Goal: Task Accomplishment & Management: Manage account settings

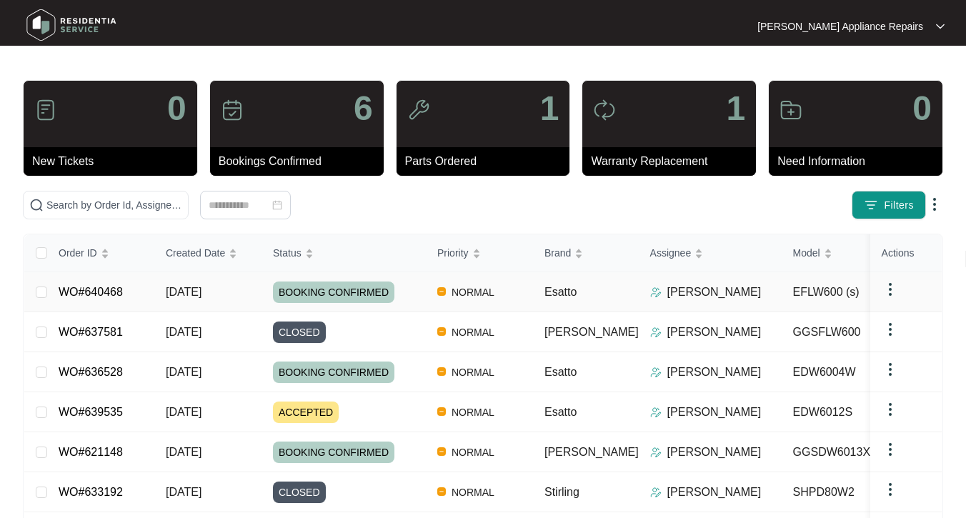
click at [179, 292] on span "[DATE]" at bounding box center [184, 292] width 36 height 12
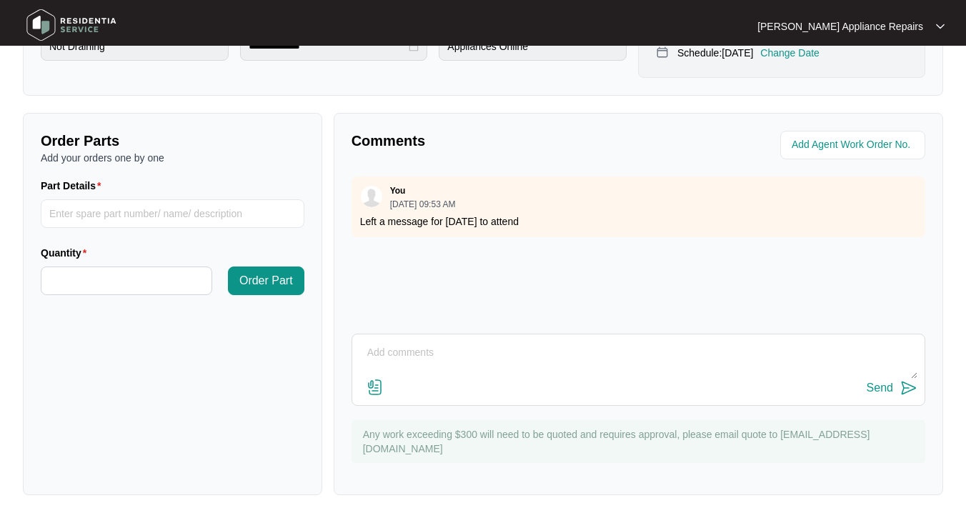
scroll to position [443, 0]
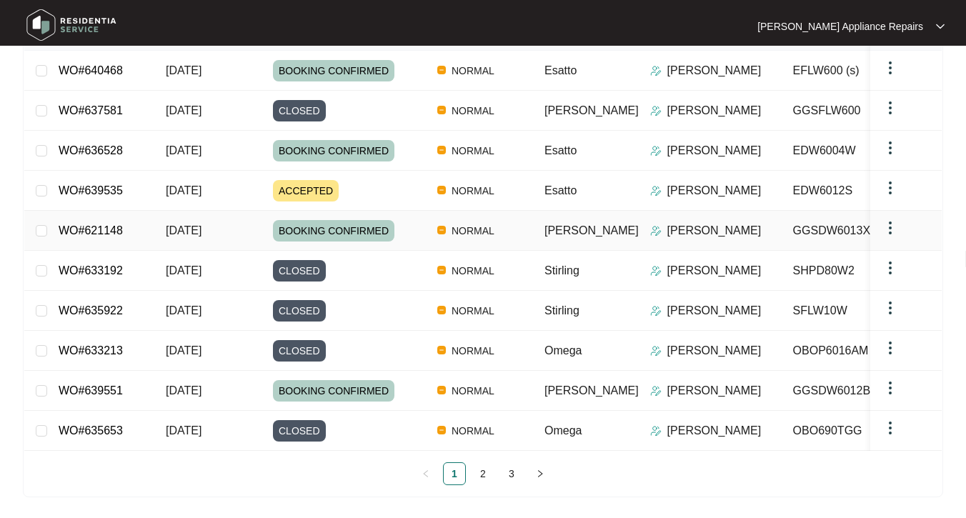
scroll to position [221, 0]
click at [485, 475] on link "2" at bounding box center [483, 474] width 21 height 21
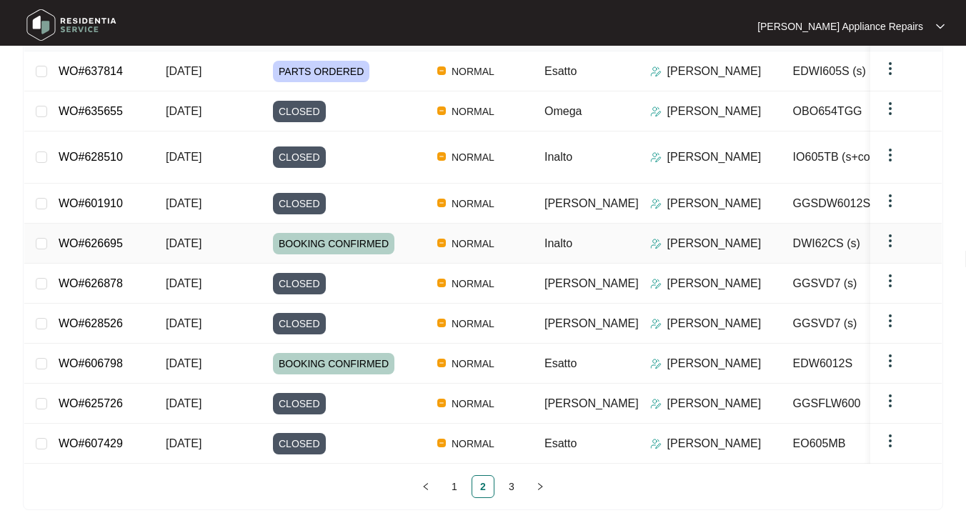
click at [202, 239] on span "[DATE]" at bounding box center [184, 243] width 36 height 12
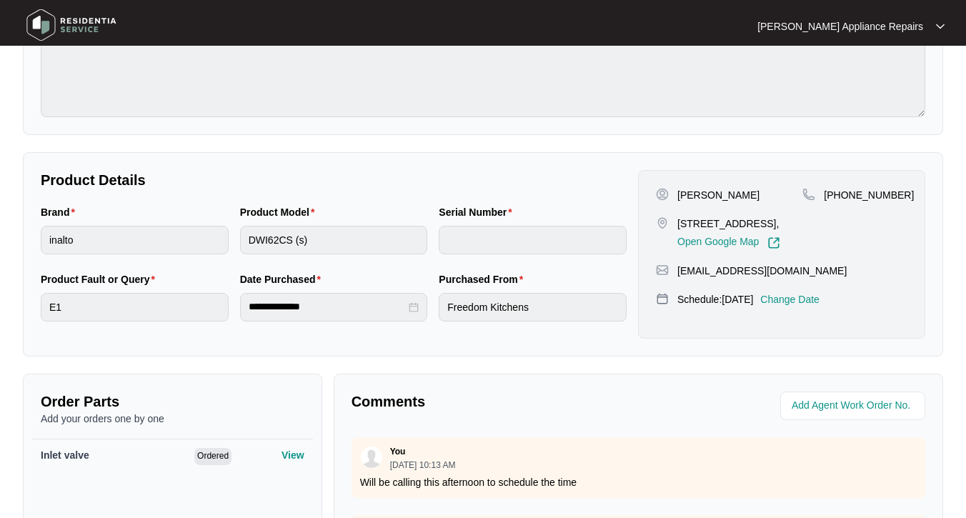
scroll to position [297, 0]
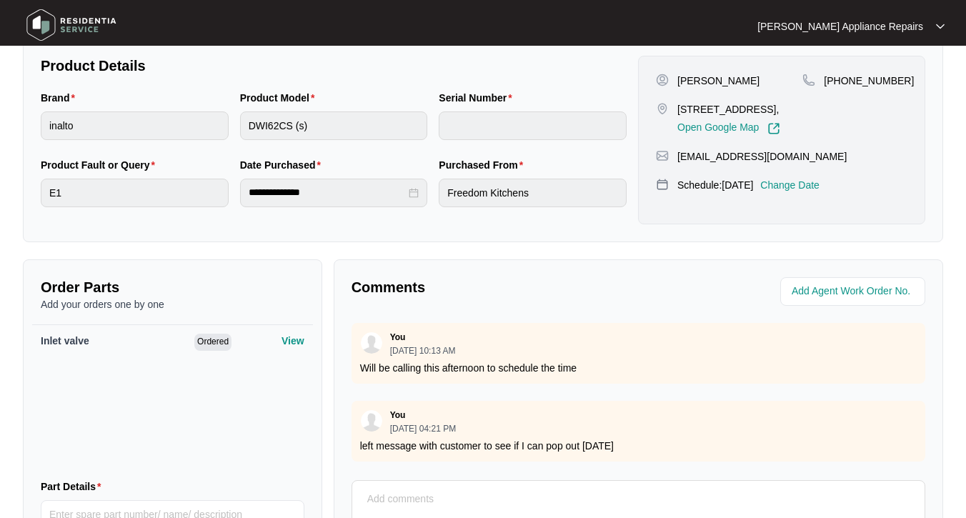
click at [800, 192] on p "Change Date" at bounding box center [790, 185] width 59 height 14
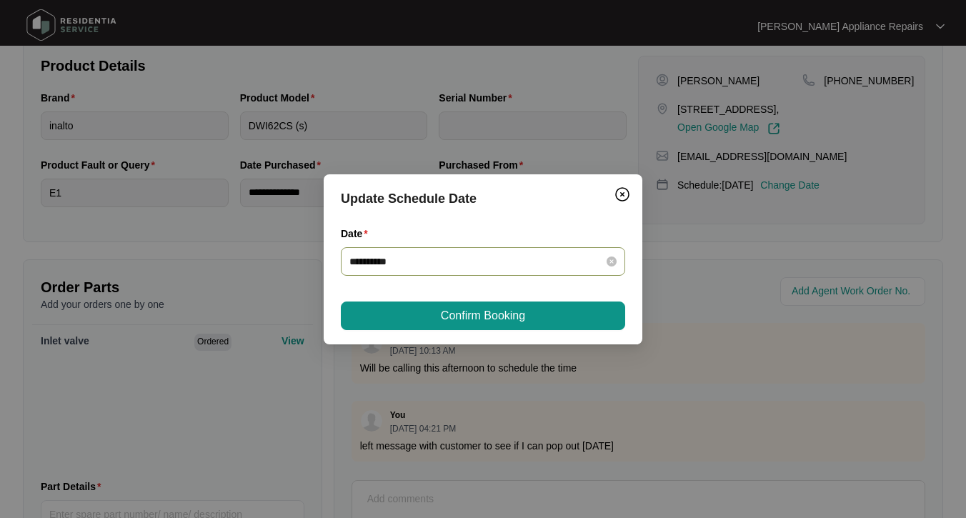
click at [434, 271] on div "**********" at bounding box center [483, 261] width 285 height 29
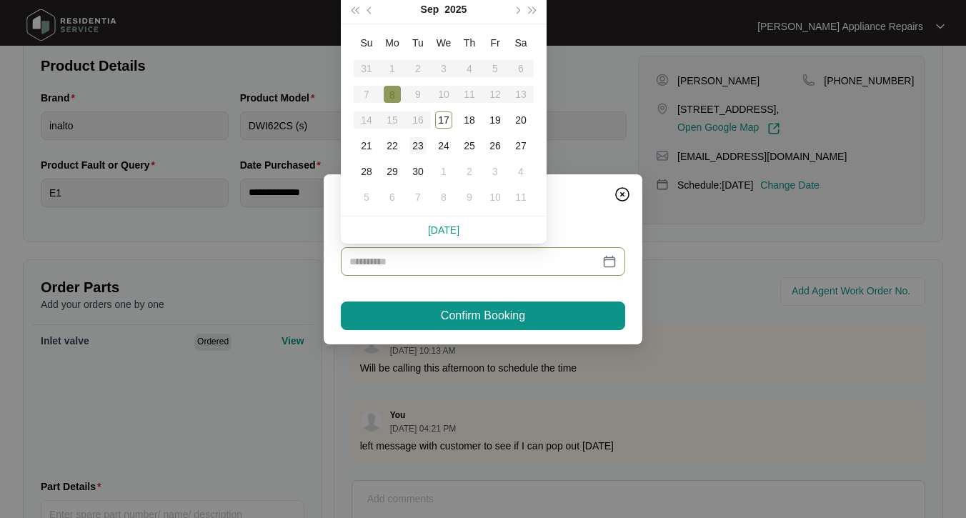
type input "**********"
click at [418, 147] on div "23" at bounding box center [418, 145] width 17 height 17
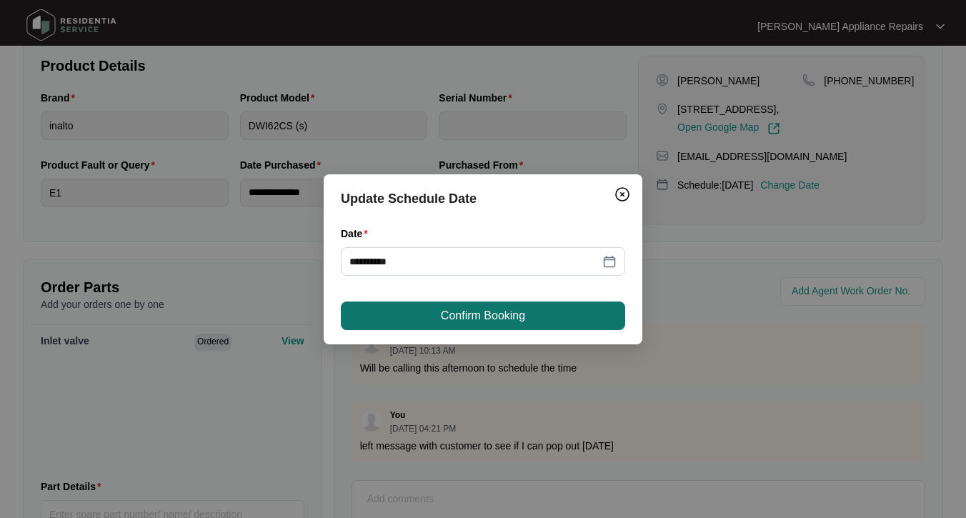
click at [510, 321] on span "Confirm Booking" at bounding box center [483, 315] width 84 height 17
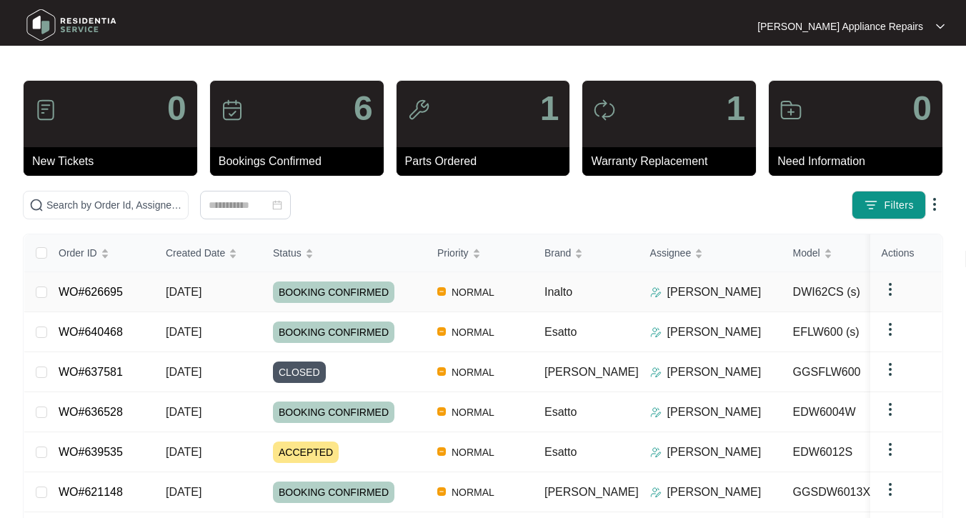
click at [171, 287] on span "[DATE]" at bounding box center [184, 292] width 36 height 12
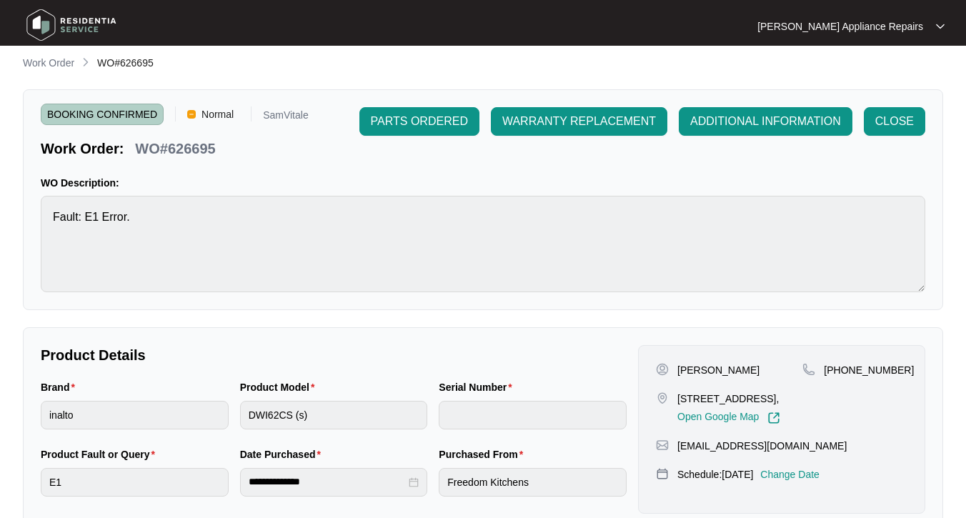
scroll to position [11, 0]
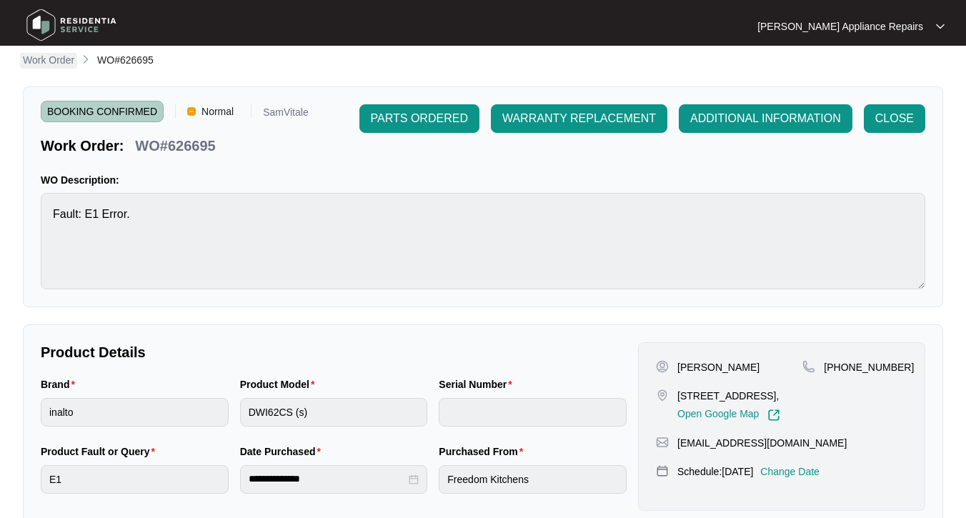
click at [51, 65] on p "Work Order" at bounding box center [48, 60] width 51 height 14
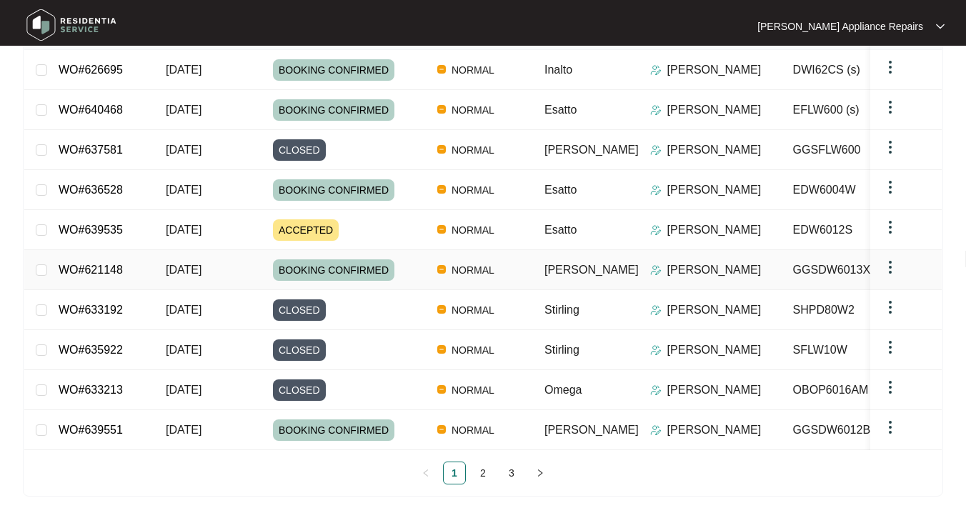
scroll to position [221, 0]
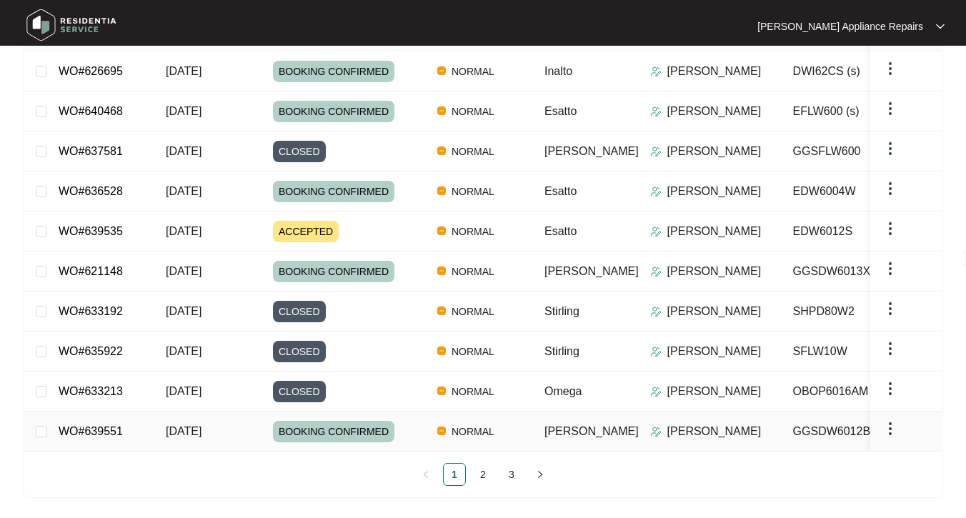
click at [202, 428] on span "[DATE]" at bounding box center [184, 431] width 36 height 12
click at [485, 471] on link "2" at bounding box center [483, 474] width 21 height 21
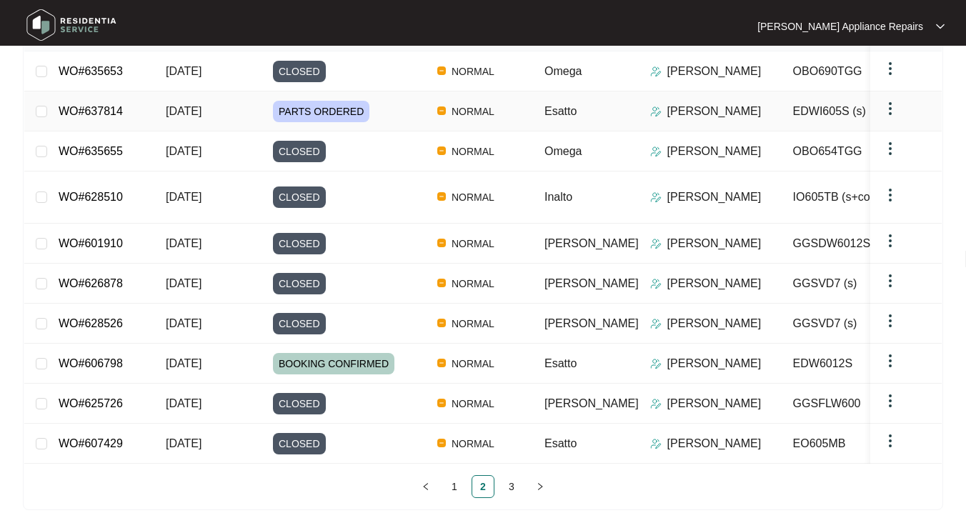
click at [187, 108] on span "[DATE]" at bounding box center [184, 111] width 36 height 12
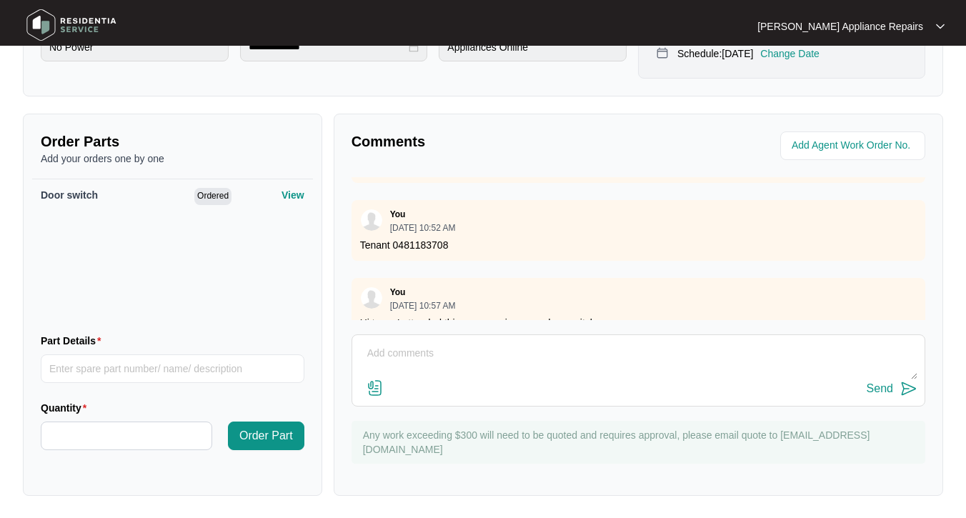
scroll to position [86, 0]
click at [586, 363] on textarea at bounding box center [639, 360] width 558 height 37
type textarea "left message to attend for [DATE] to fit parts"
click at [892, 393] on div "Send" at bounding box center [880, 388] width 26 height 13
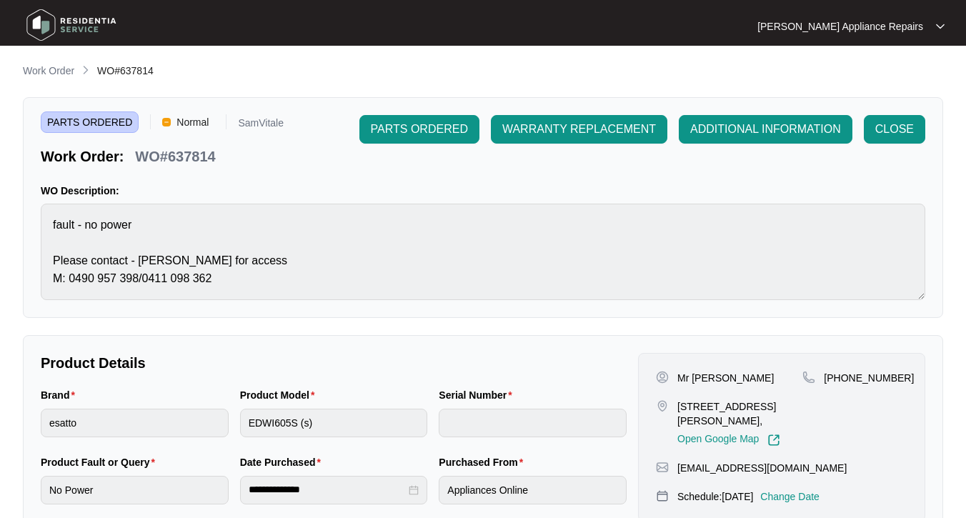
scroll to position [0, 0]
click at [40, 76] on p "Work Order" at bounding box center [48, 71] width 51 height 14
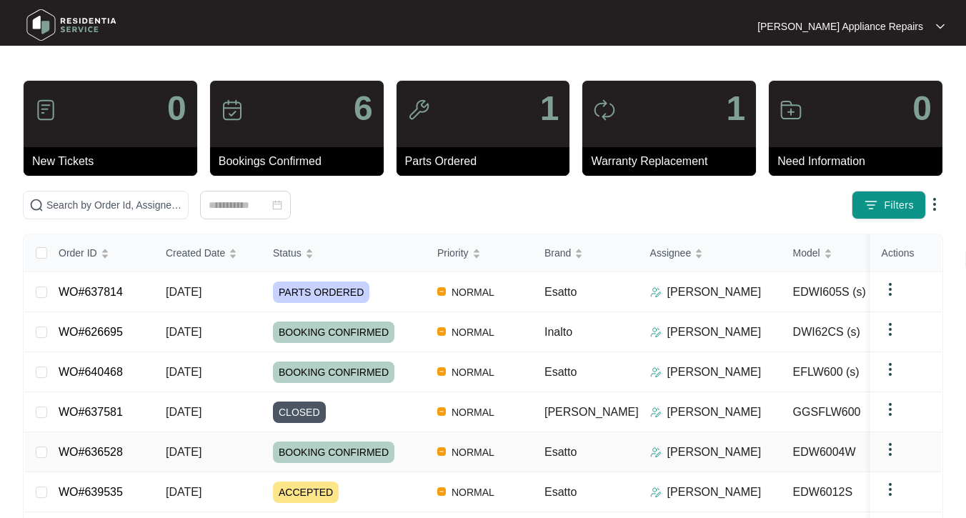
click at [170, 450] on span "[DATE]" at bounding box center [184, 452] width 36 height 12
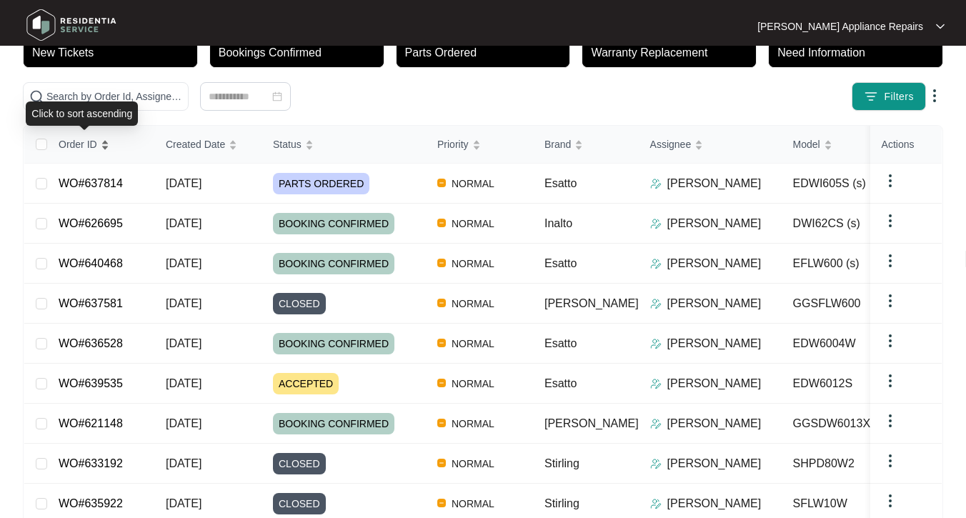
scroll to position [112, 0]
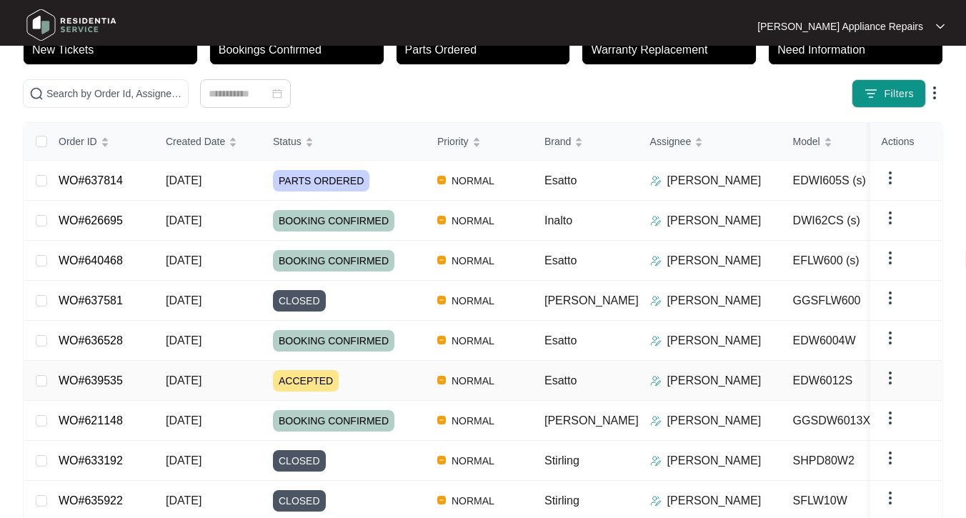
click at [164, 382] on td "[DATE]" at bounding box center [207, 381] width 107 height 40
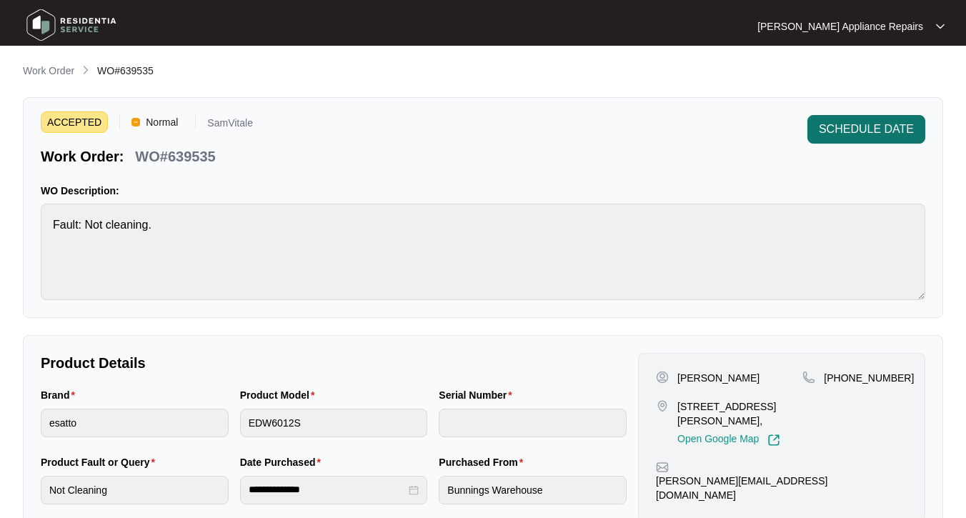
click at [873, 122] on span "SCHEDULE DATE" at bounding box center [866, 129] width 95 height 17
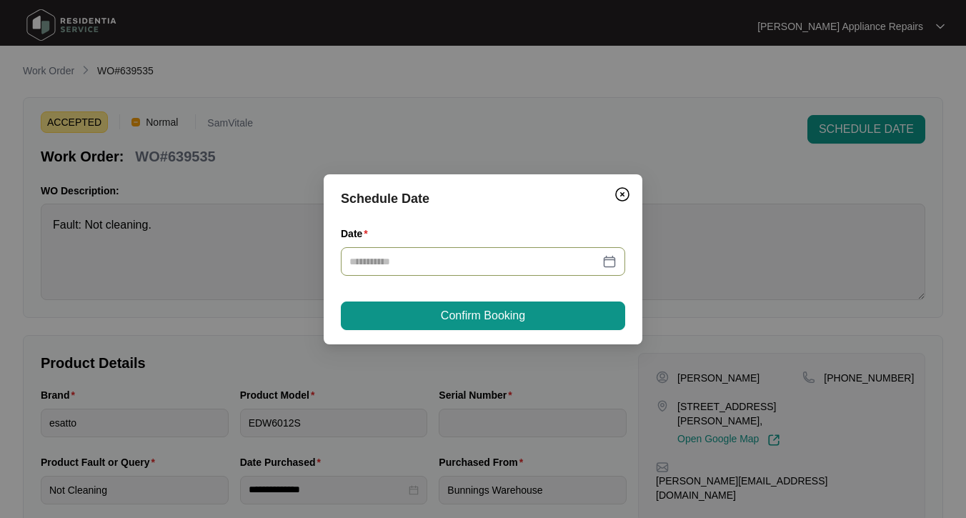
click at [488, 267] on input "Date" at bounding box center [475, 262] width 250 height 16
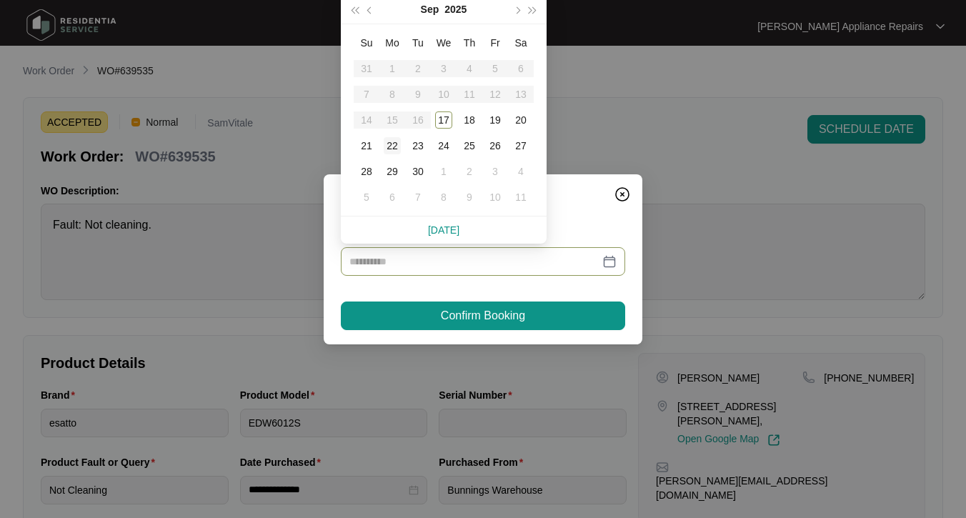
type input "**********"
click at [392, 145] on div "22" at bounding box center [392, 145] width 17 height 17
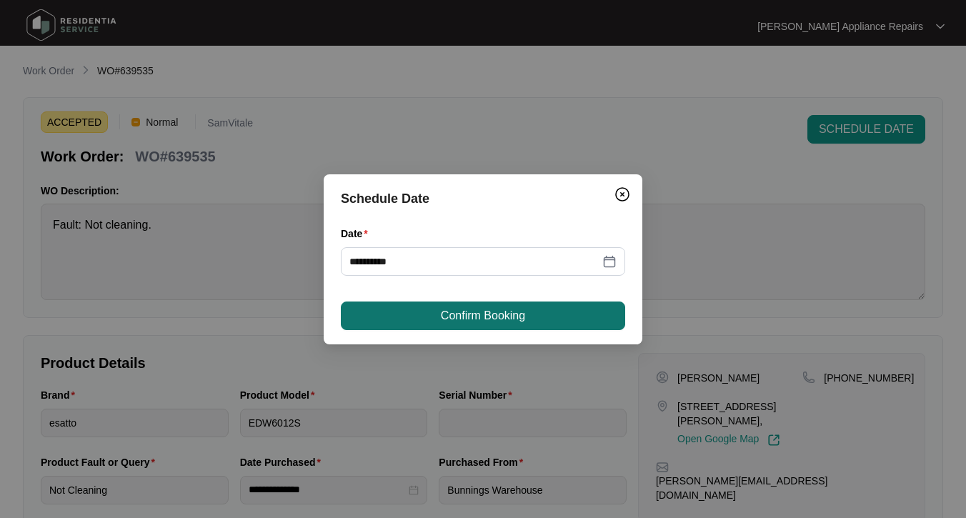
click at [505, 310] on span "Confirm Booking" at bounding box center [483, 315] width 84 height 17
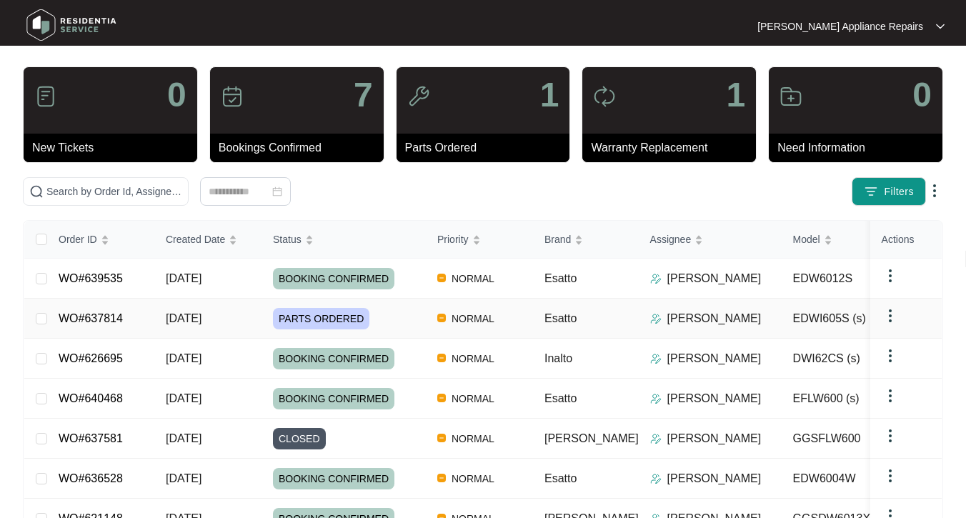
scroll to position [14, 0]
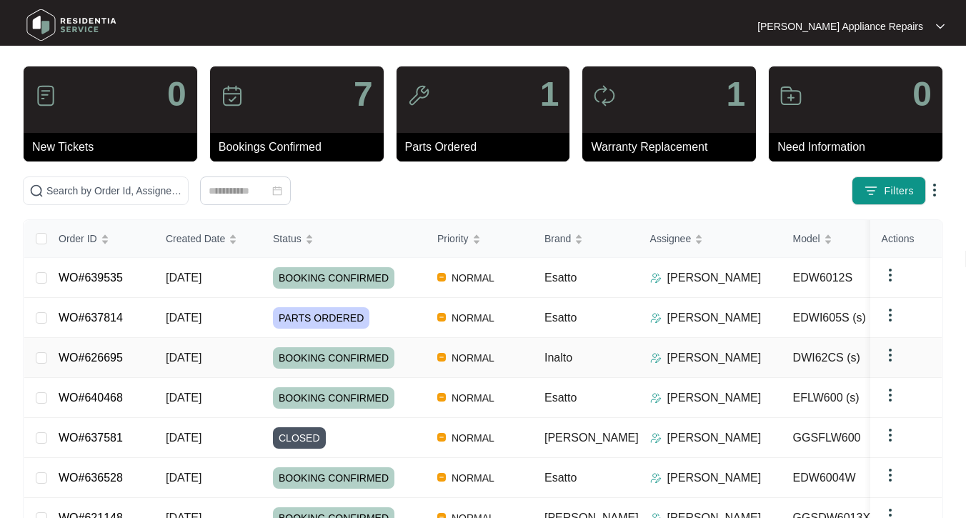
click at [149, 355] on td "WO#626695" at bounding box center [100, 358] width 107 height 40
